Goal: Task Accomplishment & Management: Manage account settings

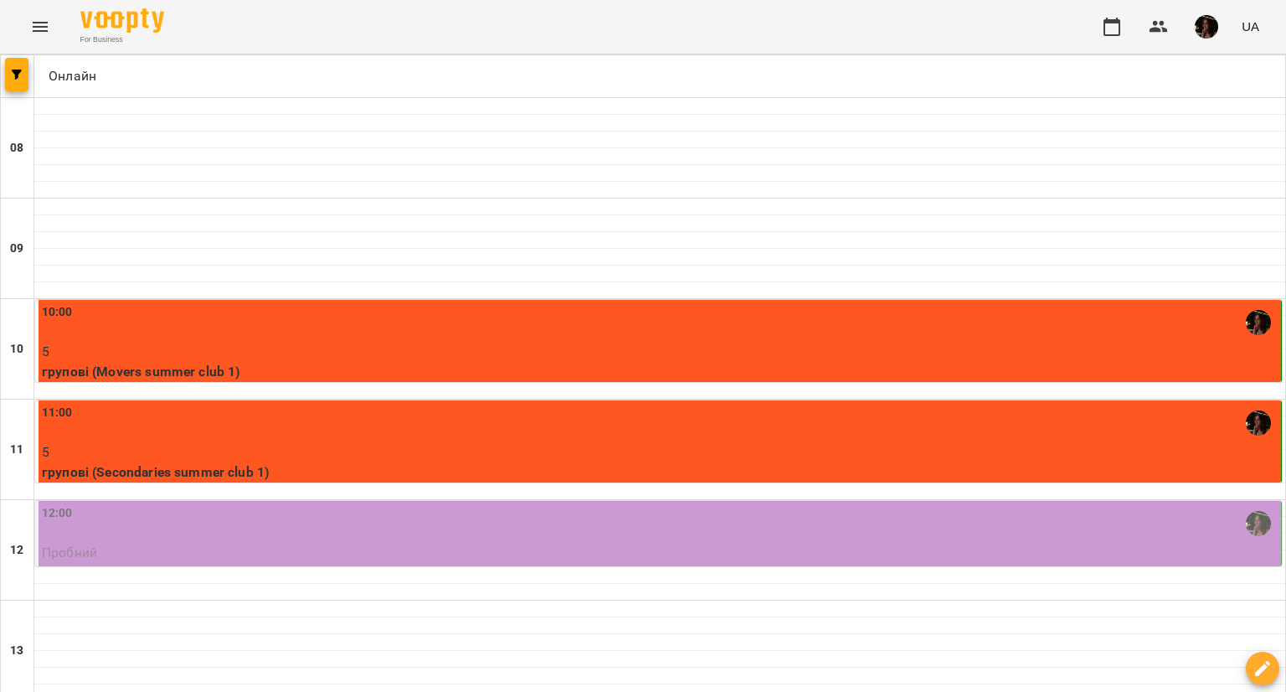
scroll to position [335, 0]
click at [427, 404] on div "11:00" at bounding box center [660, 423] width 1236 height 39
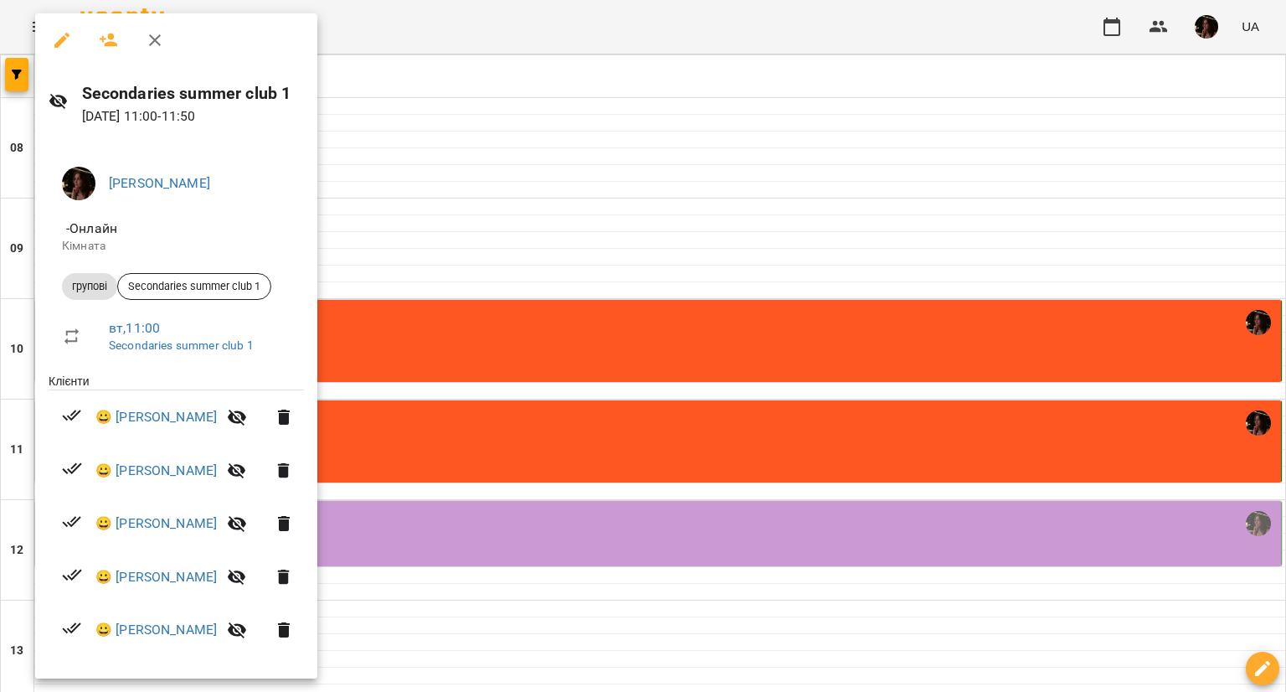
drag, startPoint x: 420, startPoint y: 121, endPoint x: 412, endPoint y: 139, distance: 19.5
click at [421, 121] on div at bounding box center [643, 346] width 1286 height 692
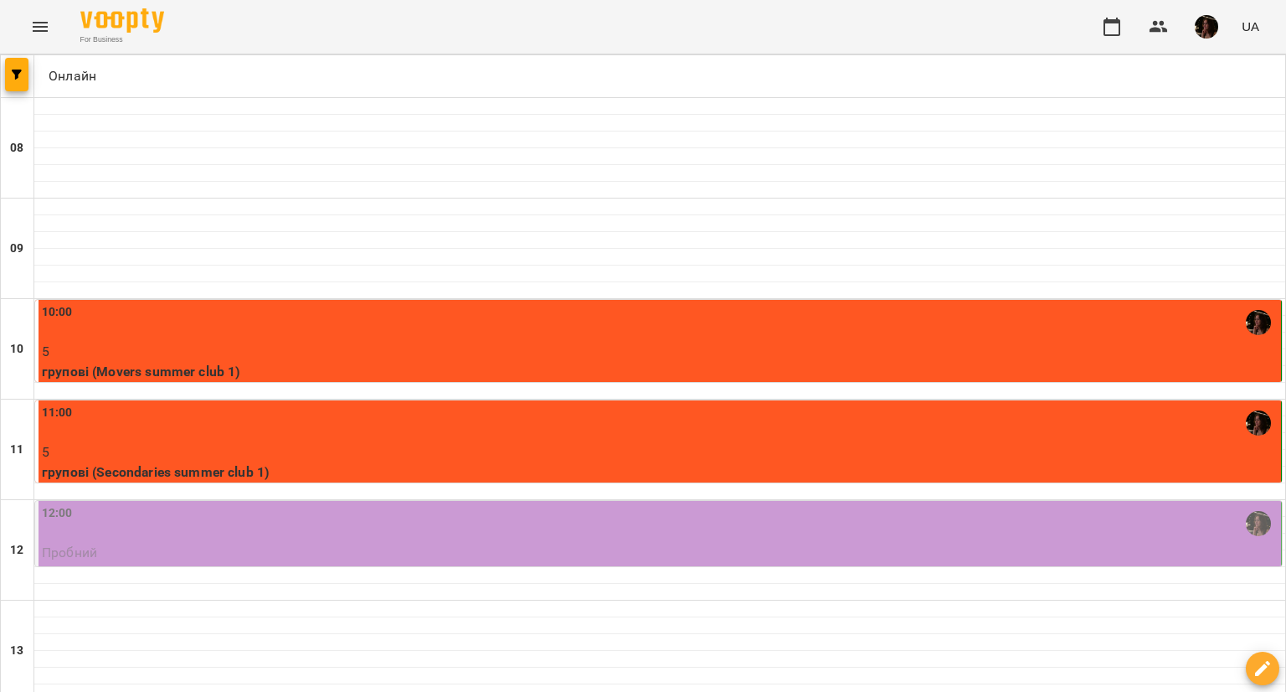
click at [387, 404] on div "11:00" at bounding box center [660, 423] width 1236 height 39
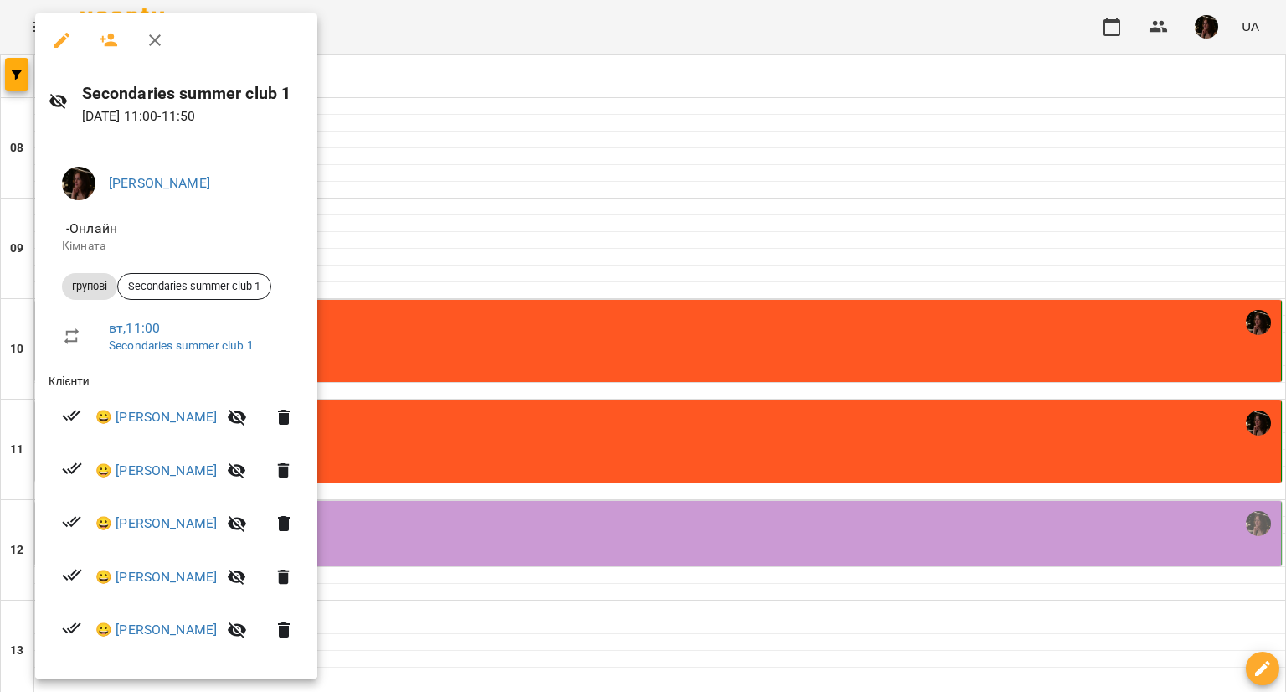
drag, startPoint x: 895, startPoint y: 21, endPoint x: 889, endPoint y: 39, distance: 18.3
click at [895, 21] on div at bounding box center [643, 346] width 1286 height 692
